Goal: Information Seeking & Learning: Understand process/instructions

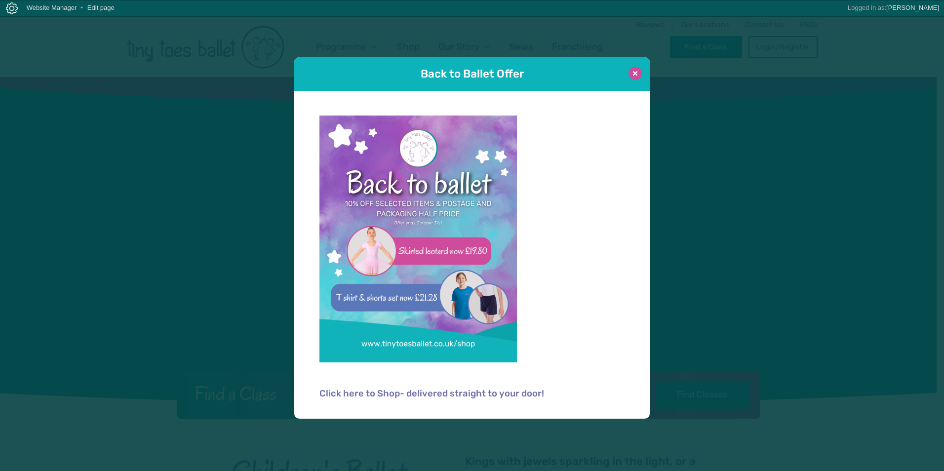
click at [634, 75] on button at bounding box center [634, 73] width 13 height 13
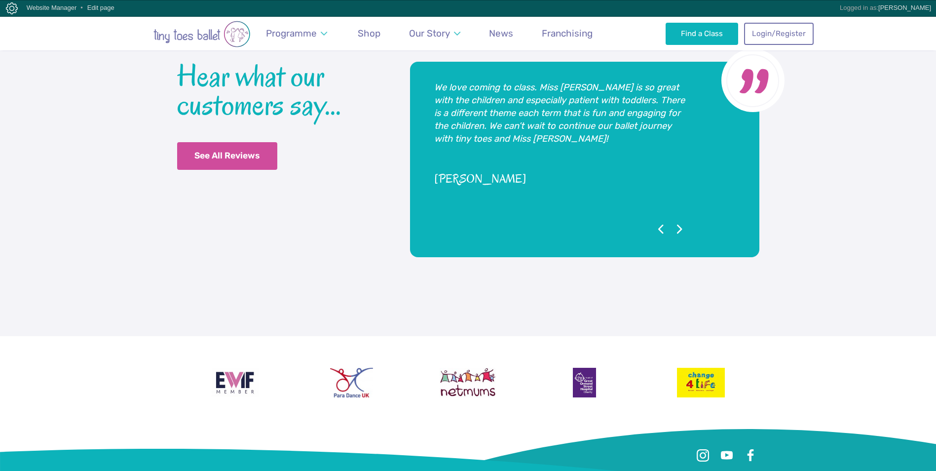
scroll to position [2463, 0]
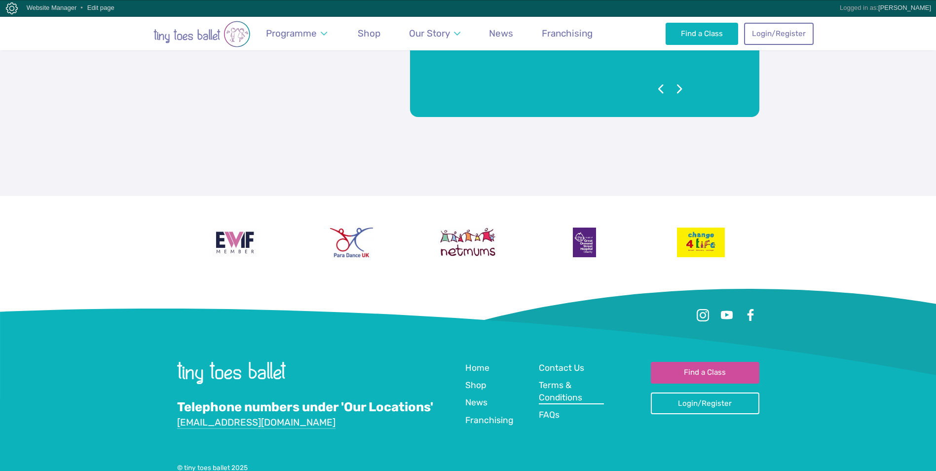
click at [553, 380] on span "Terms & Conditions" at bounding box center [560, 391] width 43 height 22
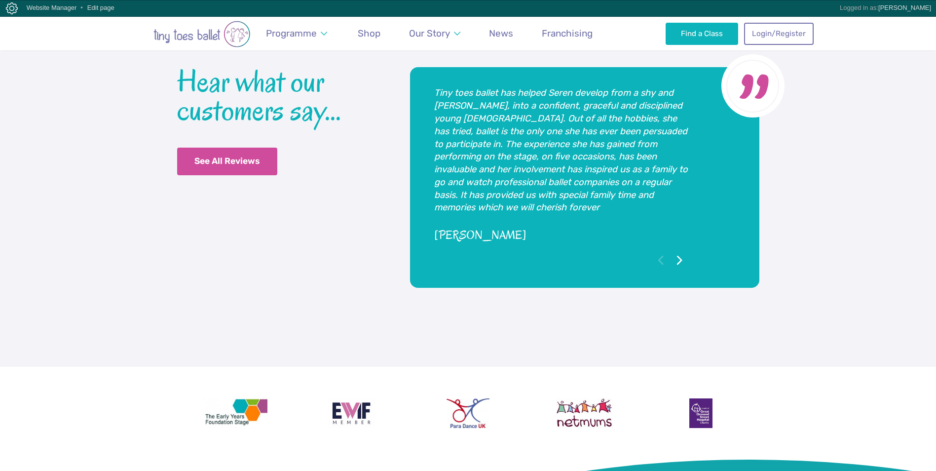
scroll to position [2489, 0]
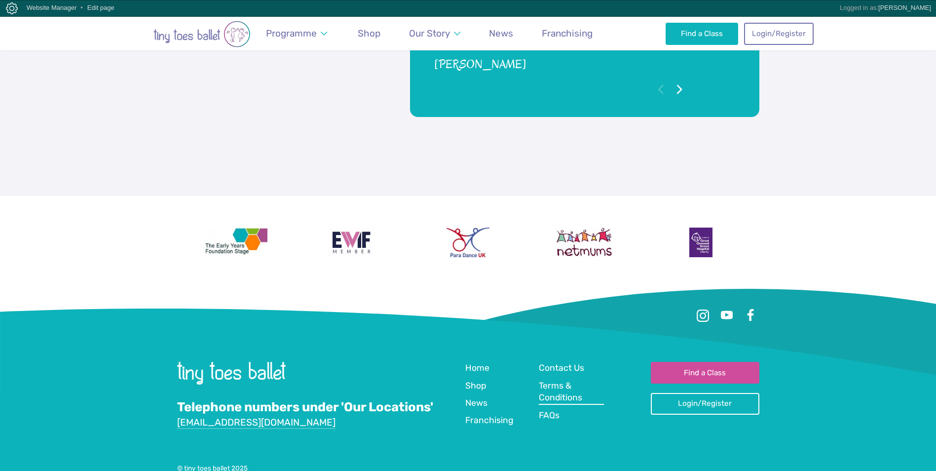
click at [552, 381] on span "Terms & Conditions" at bounding box center [560, 392] width 43 height 22
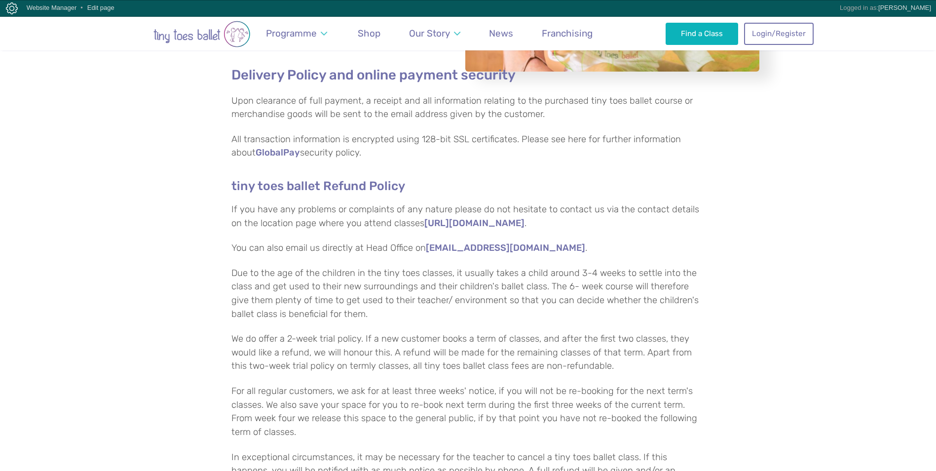
scroll to position [247, 0]
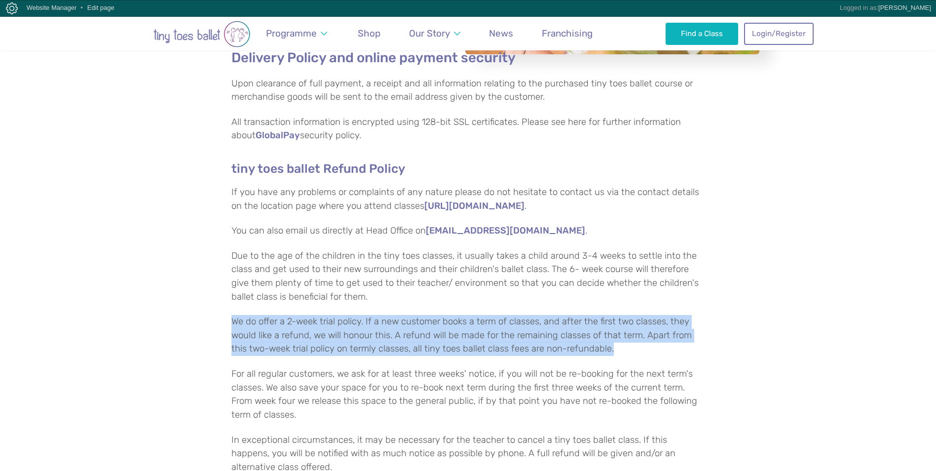
drag, startPoint x: 232, startPoint y: 320, endPoint x: 616, endPoint y: 346, distance: 385.4
click at [616, 346] on p "We do offer a 2-week trial policy. If a new customer books a term of classes, a…" at bounding box center [469, 335] width 474 height 41
drag, startPoint x: 596, startPoint y: 351, endPoint x: 230, endPoint y: 318, distance: 368.2
